Goal: Task Accomplishment & Management: Complete application form

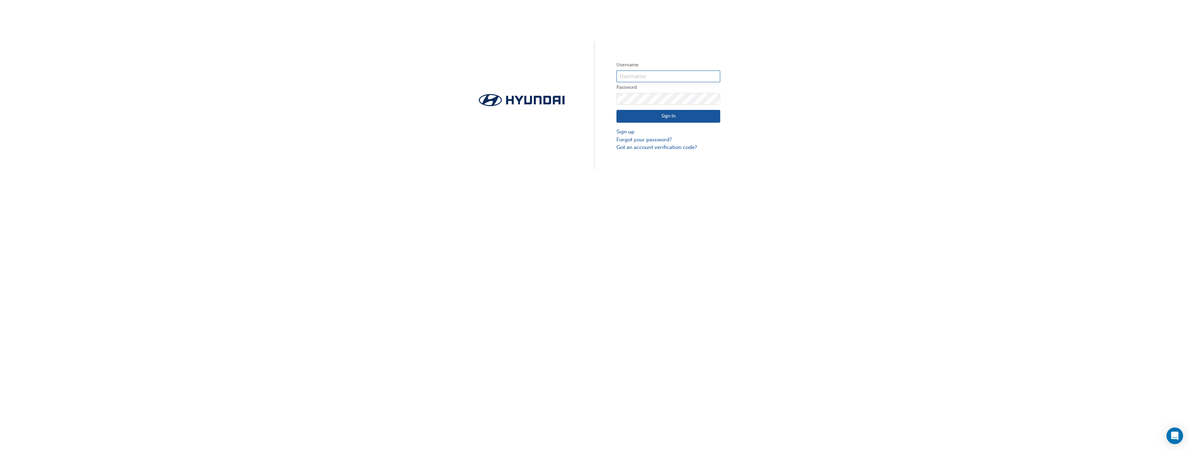
click at [656, 76] on input "text" at bounding box center [668, 77] width 104 height 12
type input "[PERSON_NAME][EMAIL_ADDRESS][PERSON_NAME][DOMAIN_NAME]"
click button "Sign In" at bounding box center [668, 116] width 104 height 13
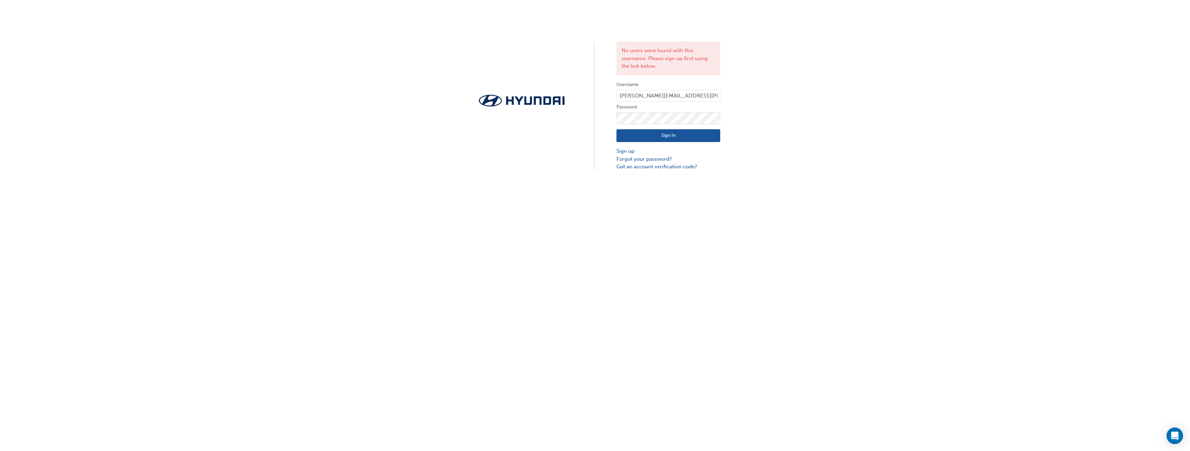
click at [826, 154] on div "No users were found with this username. Please sign up first using the link bel…" at bounding box center [595, 85] width 1190 height 171
click at [626, 151] on link "Sign up" at bounding box center [668, 151] width 104 height 8
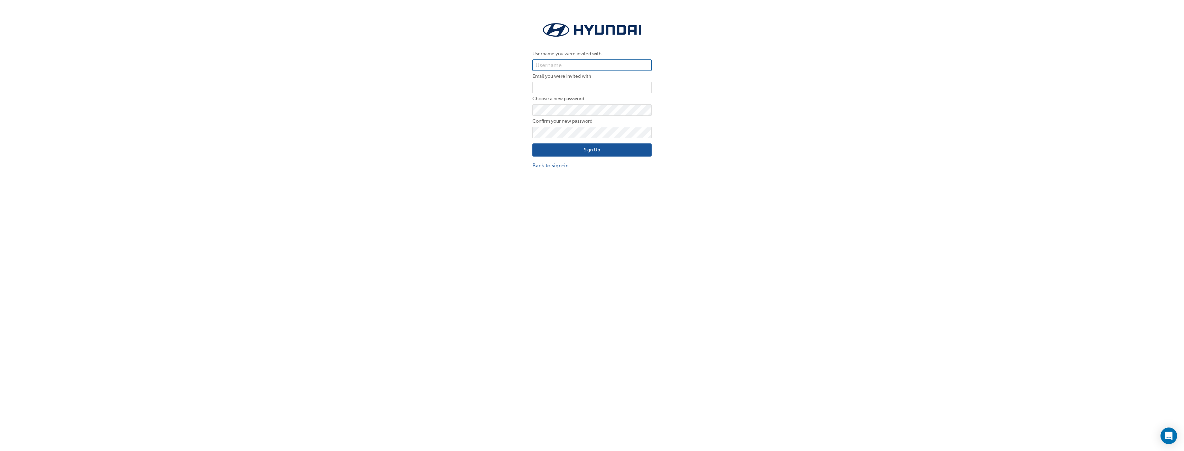
click at [589, 66] on input "text" at bounding box center [592, 65] width 119 height 12
click at [724, 82] on div "Username you were invited with Email you were invited with Choose a new passwor…" at bounding box center [592, 95] width 1184 height 159
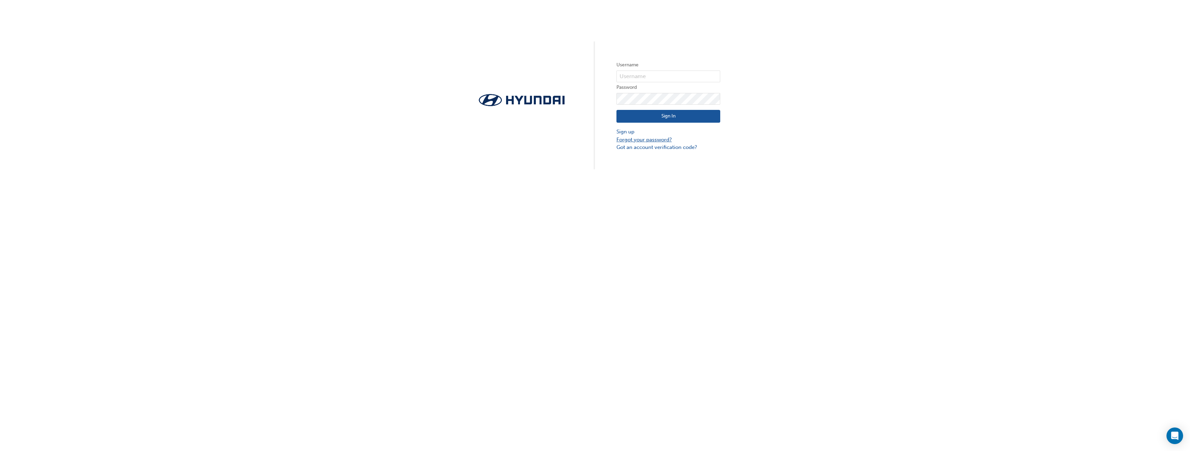
click at [644, 138] on link "Forgot your password?" at bounding box center [668, 140] width 104 height 8
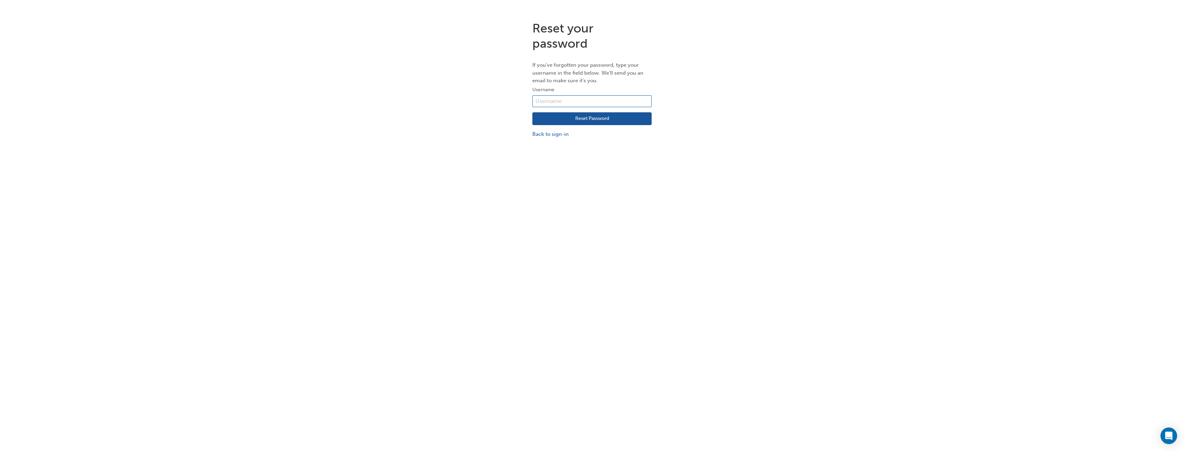
click at [581, 101] on input "text" at bounding box center [592, 101] width 119 height 12
type input "[PERSON_NAME][EMAIL_ADDRESS][PERSON_NAME][DOMAIN_NAME]"
click at [606, 118] on button "Reset Password" at bounding box center [592, 118] width 119 height 13
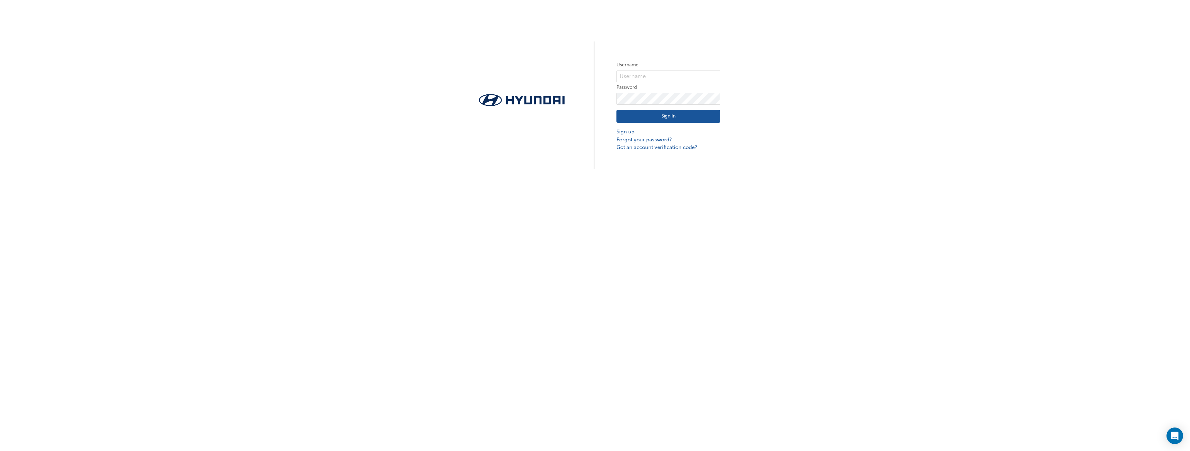
click at [620, 131] on link "Sign up" at bounding box center [668, 132] width 104 height 8
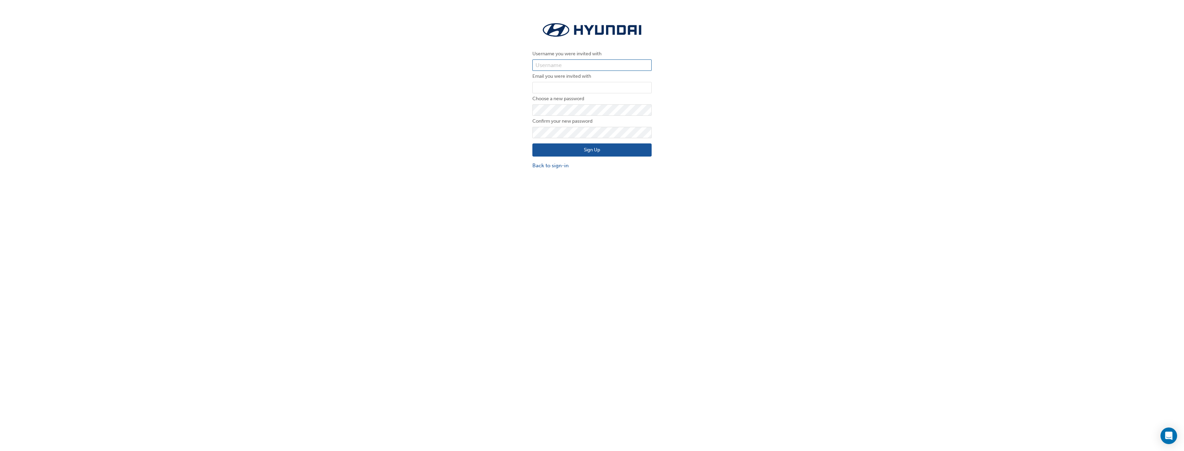
click at [573, 62] on input "text" at bounding box center [592, 65] width 119 height 12
type input "[PERSON_NAME][EMAIL_ADDRESS][PERSON_NAME][DOMAIN_NAME]"
click at [589, 86] on input "email" at bounding box center [592, 88] width 119 height 12
type input "[PERSON_NAME][EMAIL_ADDRESS][PERSON_NAME][DOMAIN_NAME]"
drag, startPoint x: 616, startPoint y: 66, endPoint x: 505, endPoint y: 65, distance: 111.0
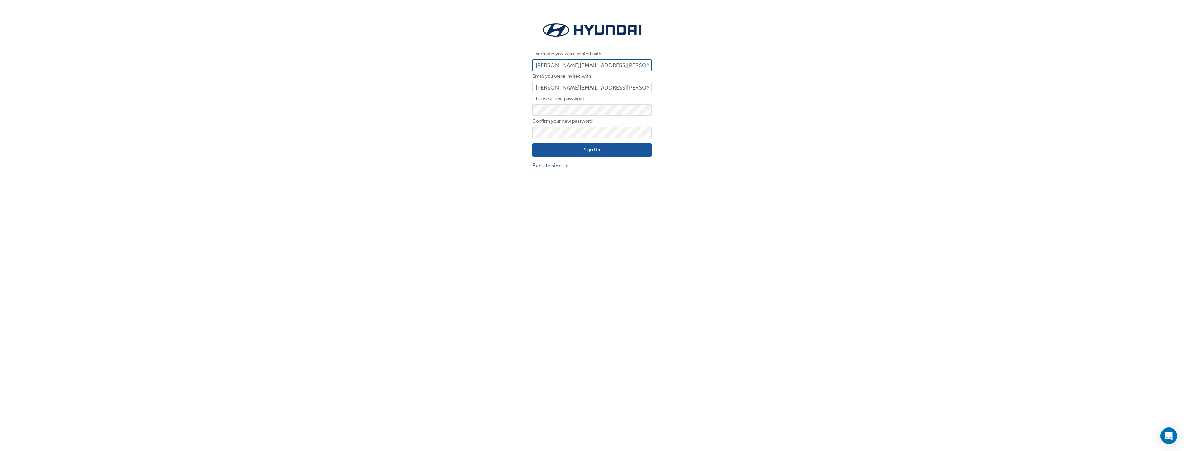
click at [505, 65] on div "Username you were invited with [PERSON_NAME][EMAIL_ADDRESS][PERSON_NAME][DOMAIN…" at bounding box center [592, 95] width 1184 height 159
